Goal: Information Seeking & Learning: Check status

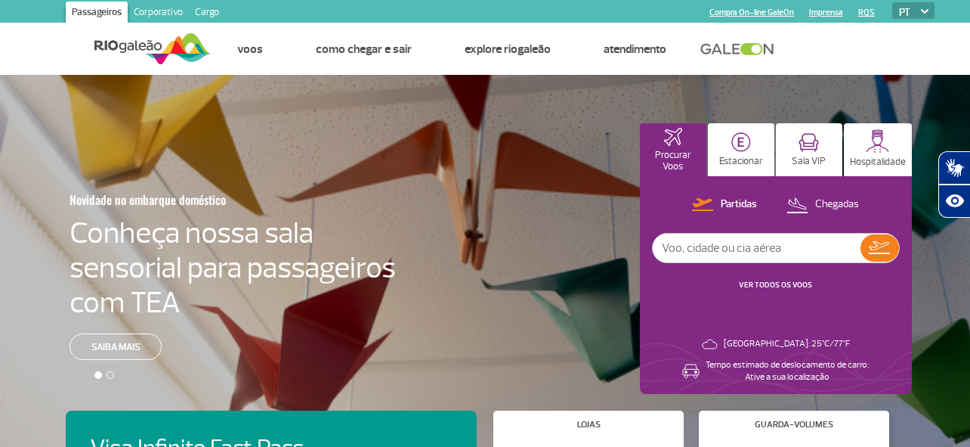
scroll to position [79, 0]
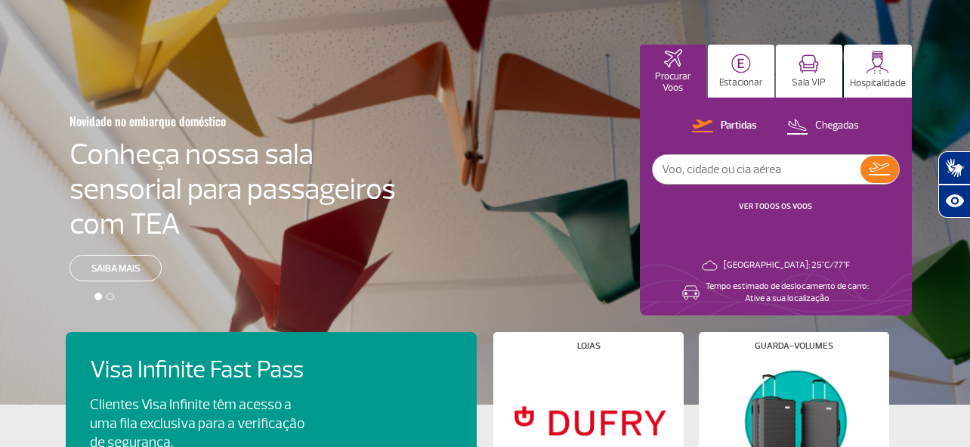
click at [779, 202] on link "VER TODOS OS VOOS" at bounding box center [775, 206] width 73 height 10
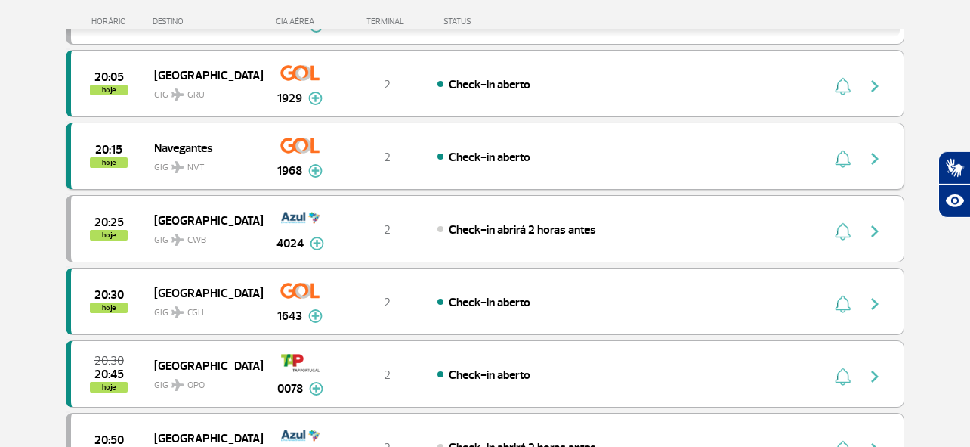
scroll to position [943, 0]
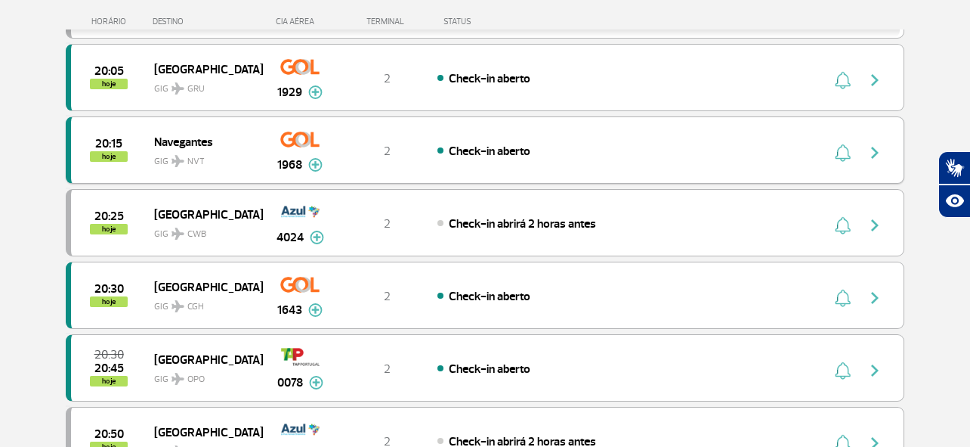
click at [315, 158] on img at bounding box center [315, 165] width 14 height 14
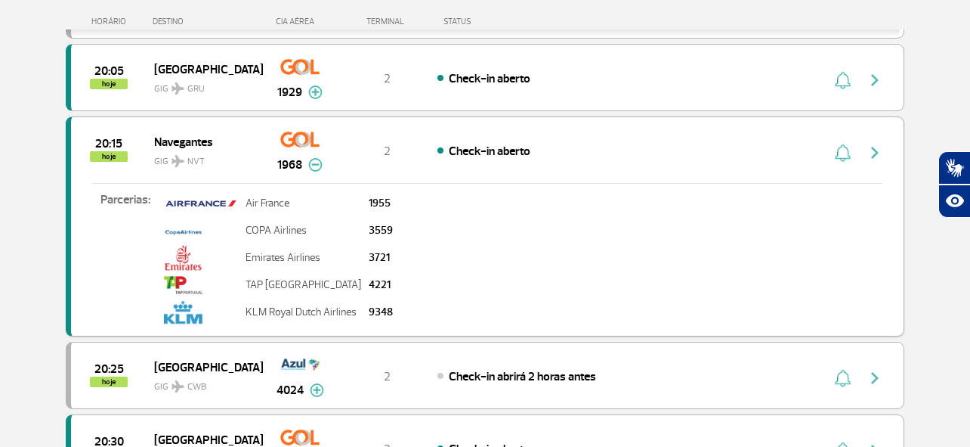
click at [29, 165] on section "Página Inicial > Voos > Painel de Voos Painel de Voos Partidas Chegadas 18:05 1…" at bounding box center [485, 94] width 970 height 1925
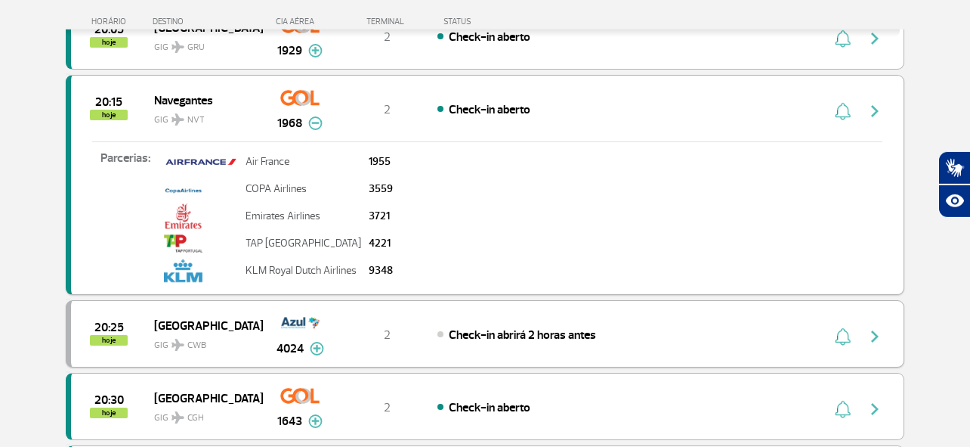
scroll to position [1022, 0]
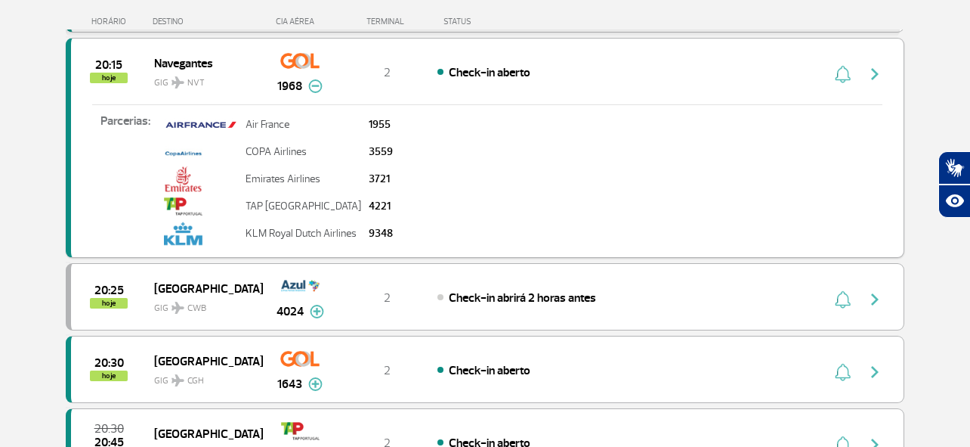
click at [311, 79] on img at bounding box center [315, 86] width 14 height 14
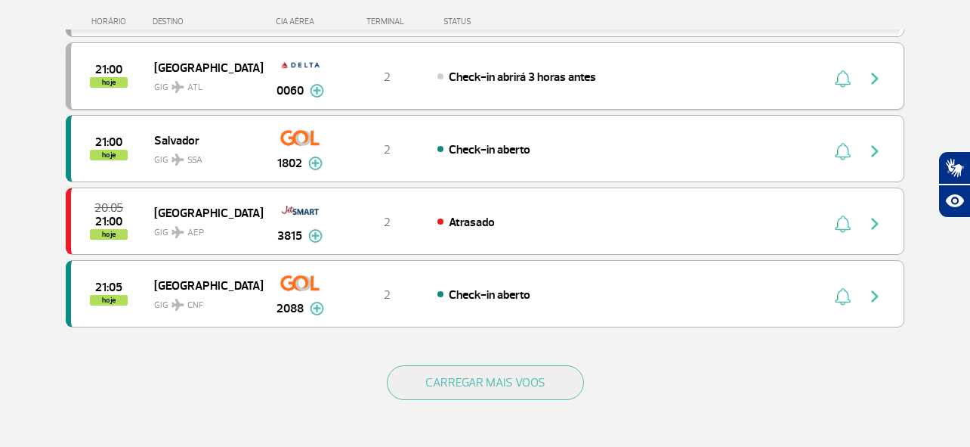
scroll to position [1415, 0]
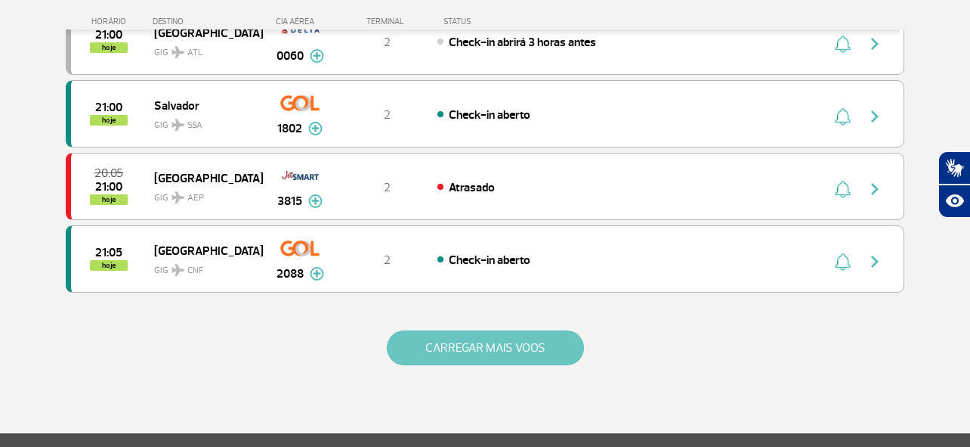
click at [549, 336] on button "CARREGAR MAIS VOOS" at bounding box center [485, 347] width 197 height 35
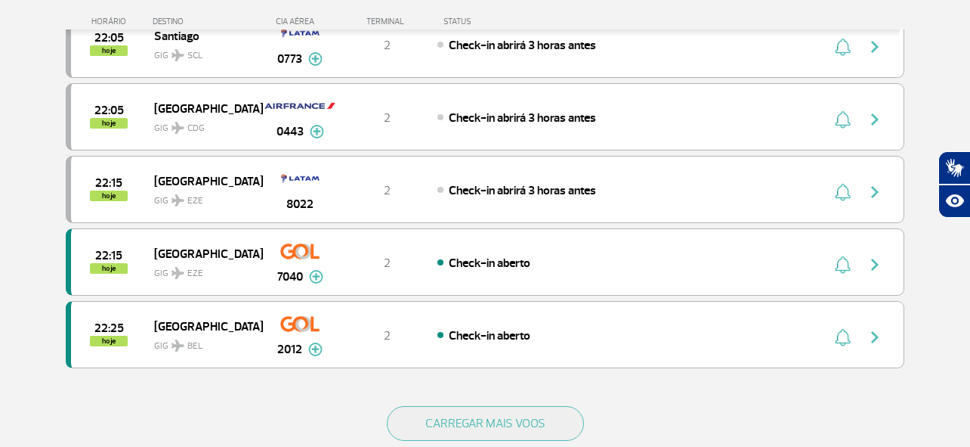
scroll to position [2829, 0]
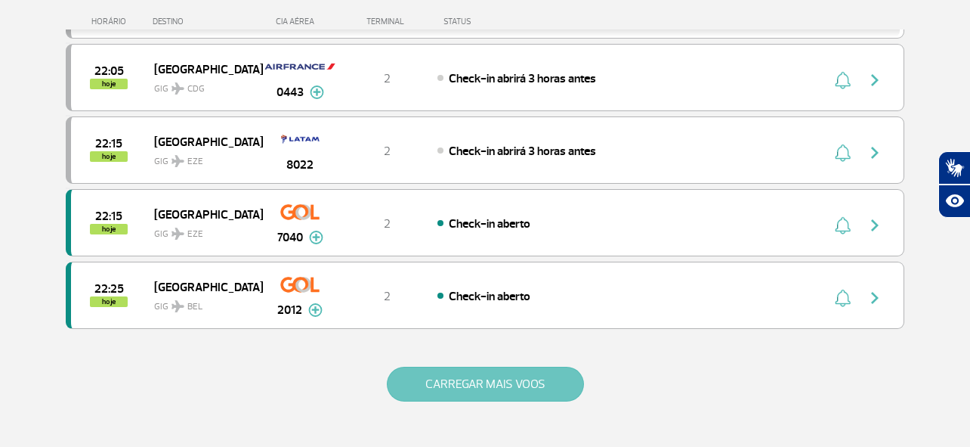
click at [472, 366] on button "CARREGAR MAIS VOOS" at bounding box center [485, 383] width 197 height 35
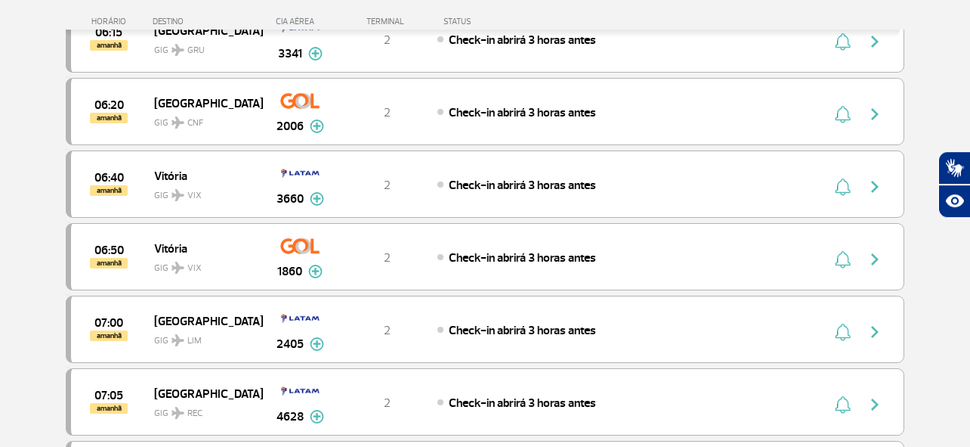
scroll to position [5087, 0]
